Goal: Find contact information: Find contact information

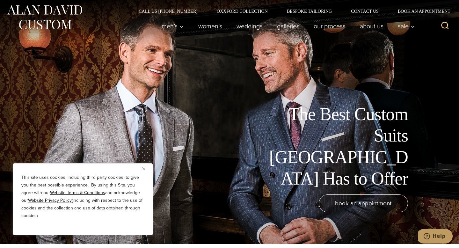
click at [147, 171] on button "Close" at bounding box center [147, 169] width 8 height 8
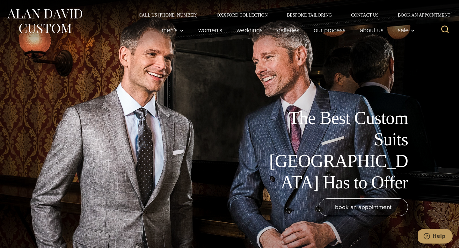
scroll to position [0, 0]
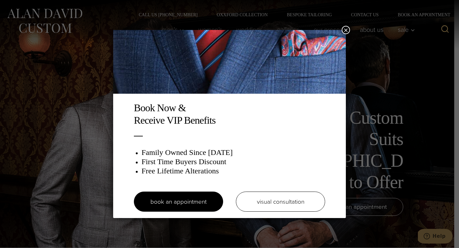
click at [314, 69] on img at bounding box center [229, 62] width 233 height 64
click at [346, 31] on button "×" at bounding box center [346, 30] width 8 height 8
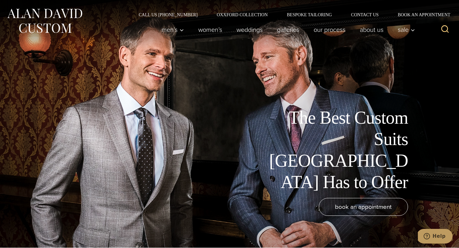
scroll to position [0, 0]
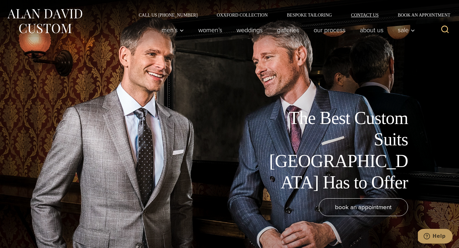
click at [373, 15] on link "Contact Us" at bounding box center [364, 15] width 47 height 4
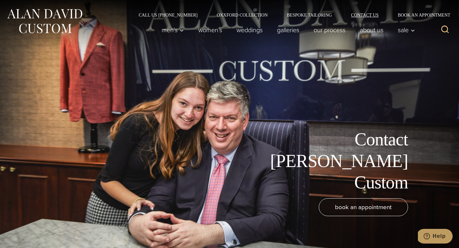
click at [372, 16] on link "Contact Us" at bounding box center [364, 15] width 47 height 4
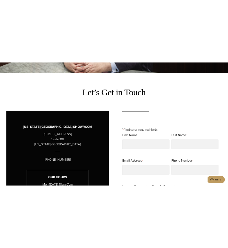
scroll to position [200, 0]
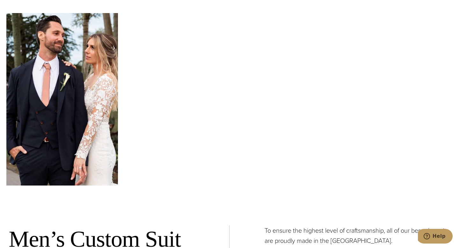
scroll to position [2056, 0]
